Goal: Find specific page/section: Find specific page/section

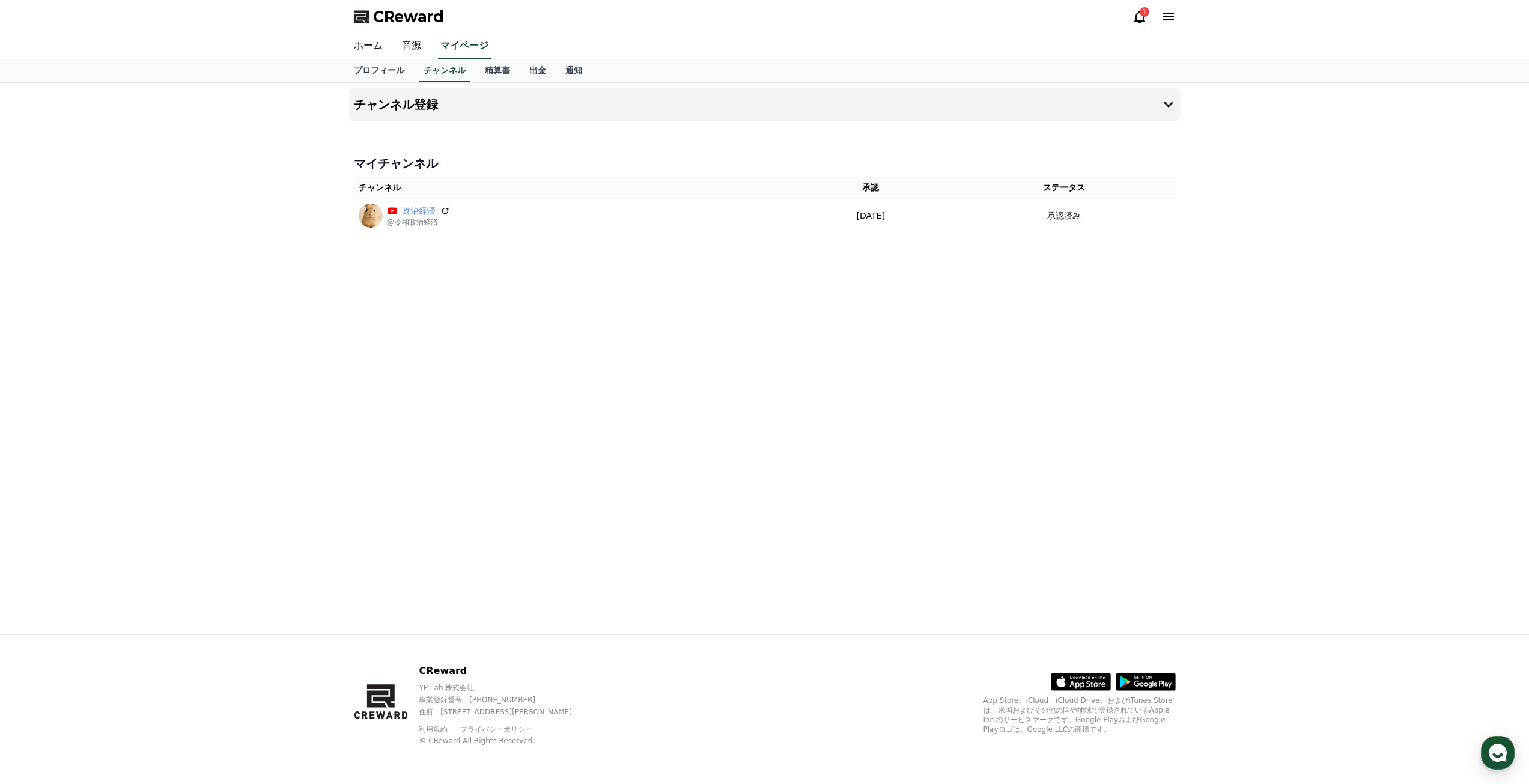
click at [1147, 19] on div "1" at bounding box center [1154, 17] width 43 height 15
click at [1139, 19] on icon at bounding box center [1140, 17] width 15 height 15
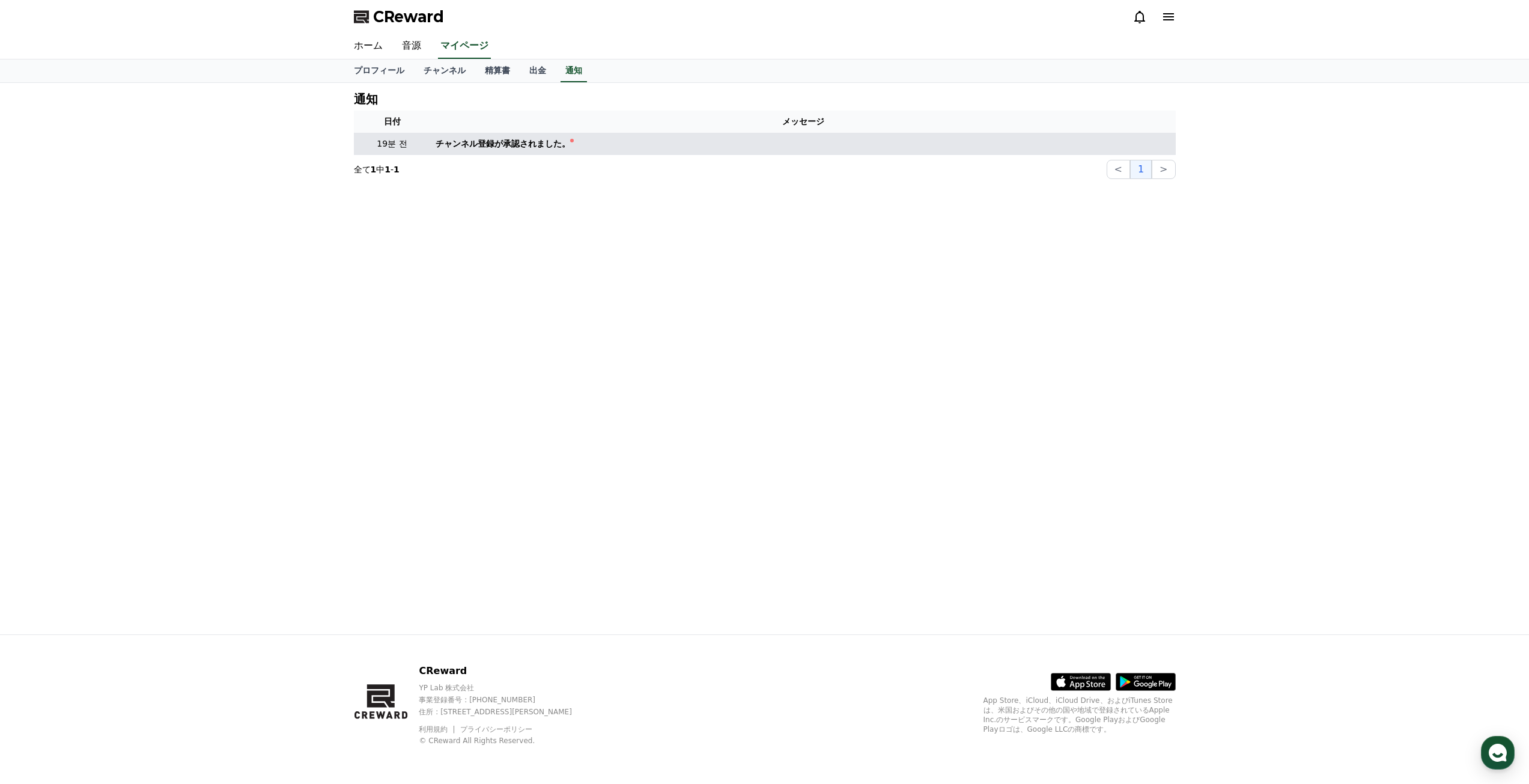
click at [493, 138] on div "チャンネル登録が承認されました。" at bounding box center [503, 144] width 134 height 13
click at [499, 138] on div "チャンネル登録が承認されました。" at bounding box center [503, 144] width 134 height 13
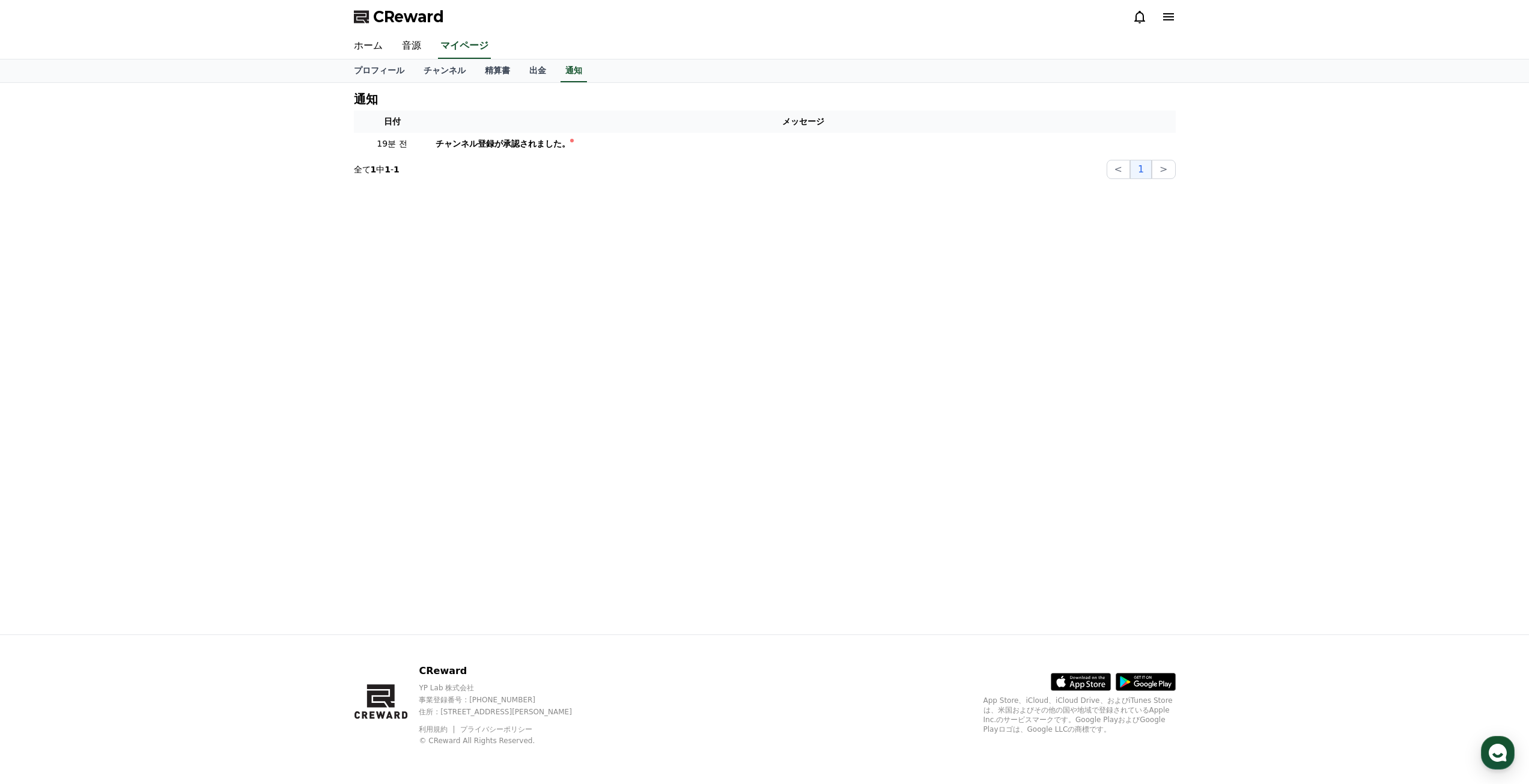
click at [474, 53] on div "ホーム 音源 マイページ" at bounding box center [765, 47] width 841 height 25
click at [476, 76] on link "精算書" at bounding box center [497, 70] width 45 height 23
